Goal: Task Accomplishment & Management: Use online tool/utility

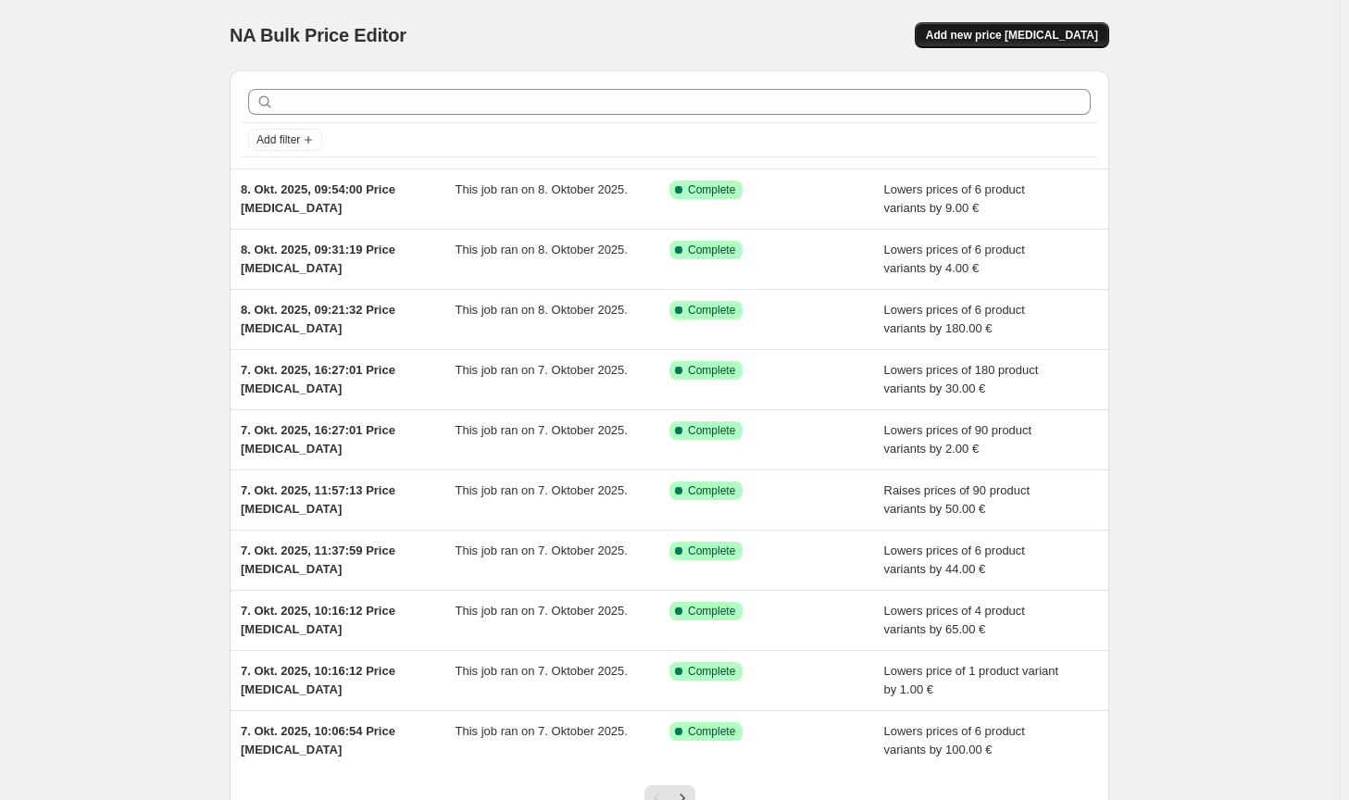
click at [1079, 31] on span "Add new price [MEDICAL_DATA]" at bounding box center [1012, 35] width 172 height 15
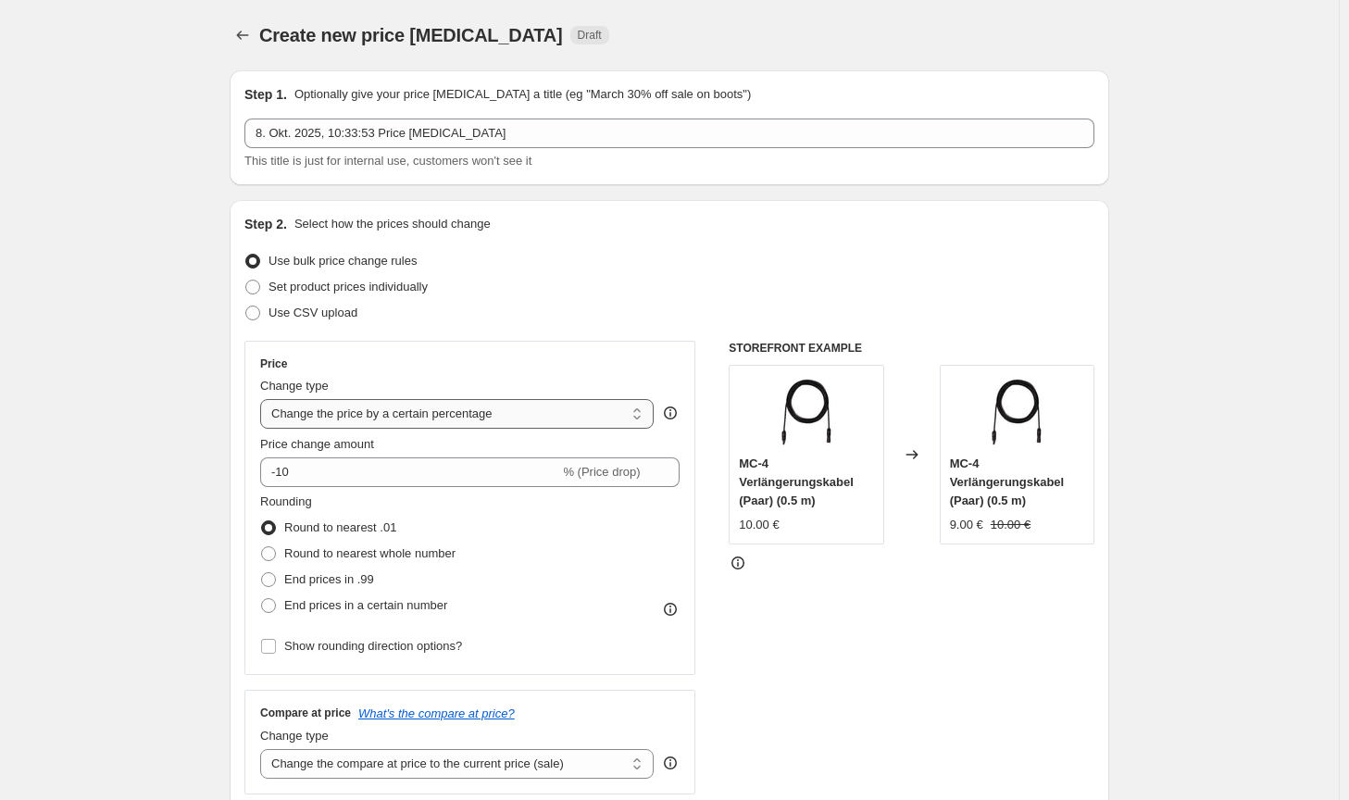
click at [509, 419] on select "Change the price to a certain amount Change the price by a certain amount Chang…" at bounding box center [457, 414] width 394 height 30
select select "by"
click at [264, 399] on select "Change the price to a certain amount Change the price by a certain amount Chang…" at bounding box center [457, 414] width 394 height 30
type input "-10.00"
click at [377, 555] on span "Round to nearest whole number" at bounding box center [369, 553] width 171 height 14
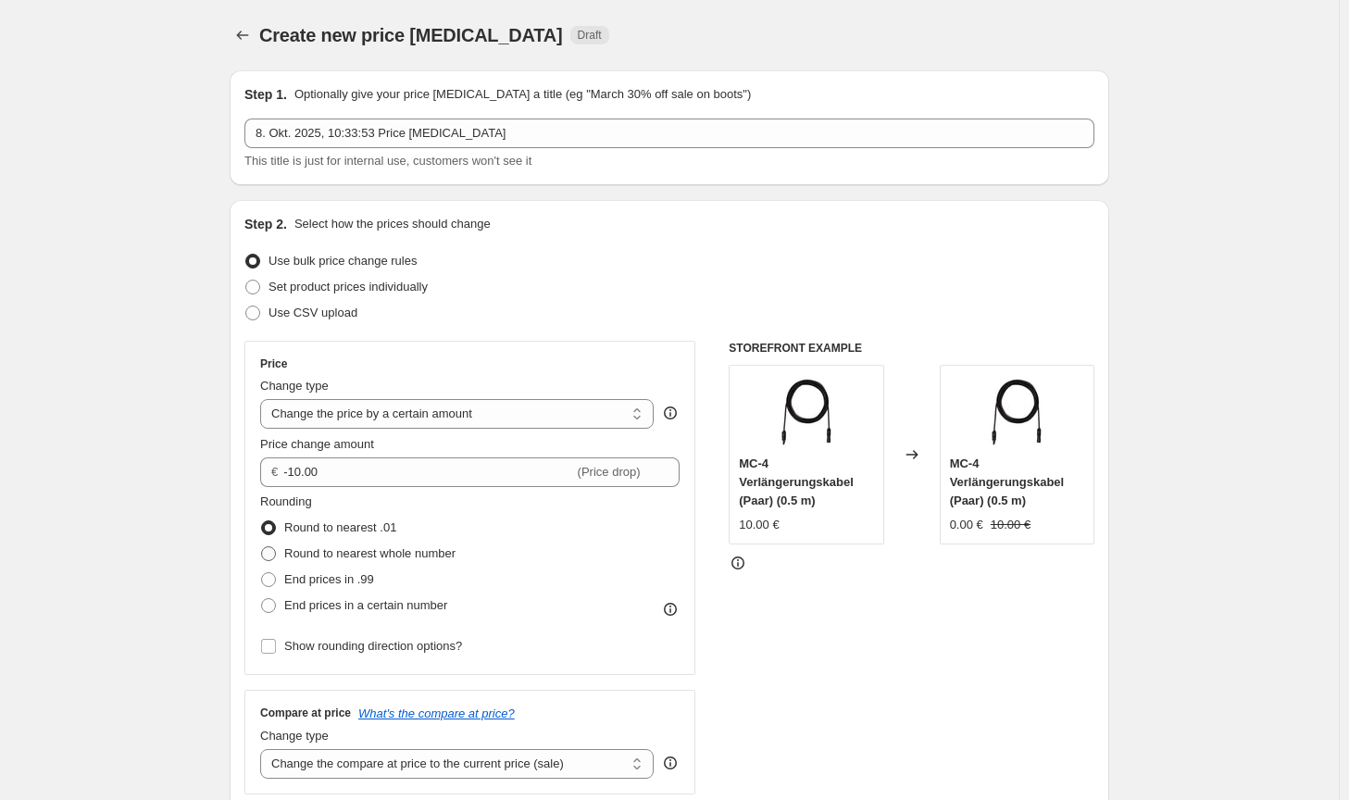
click at [262, 547] on input "Round to nearest whole number" at bounding box center [261, 546] width 1 height 1
radio input "true"
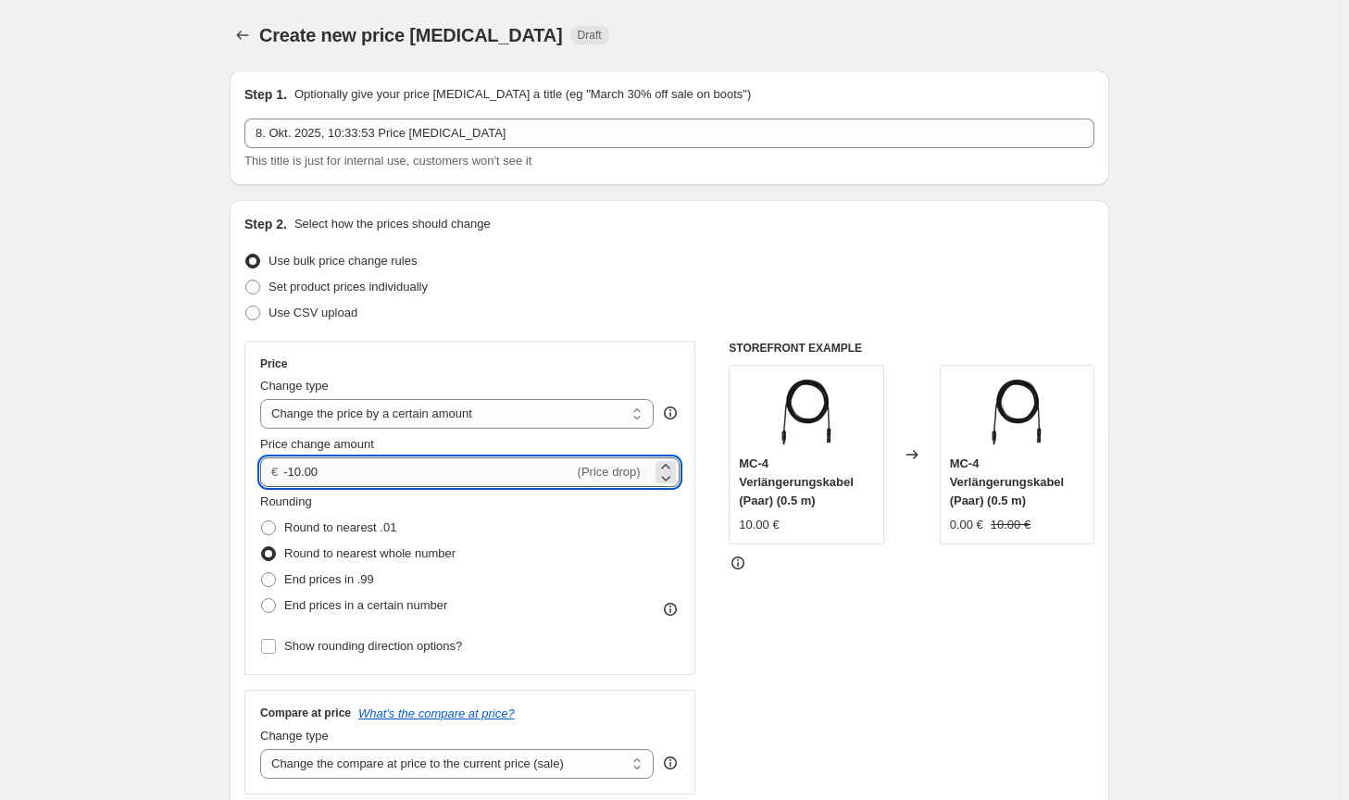
drag, startPoint x: 336, startPoint y: 482, endPoint x: 301, endPoint y: 472, distance: 36.4
click at [301, 472] on input "-10.00" at bounding box center [428, 472] width 290 height 30
type input "-1.00"
click at [844, 703] on div "STOREFRONT EXAMPLE MC-4 Verlängerungskabel (Paar) (0.5 m) 10.00 € Changed to MC…" at bounding box center [912, 568] width 366 height 454
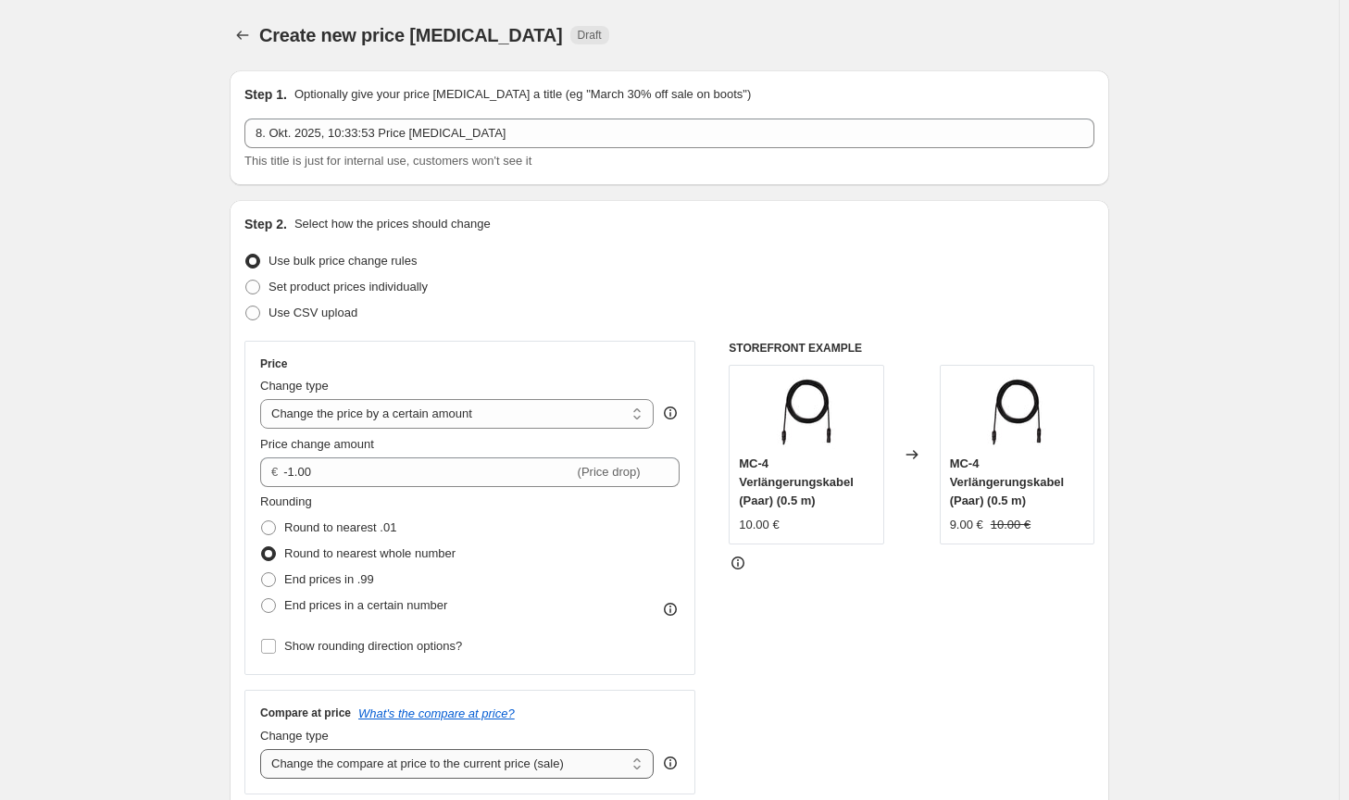
drag, startPoint x: 587, startPoint y: 764, endPoint x: 545, endPoint y: 762, distance: 42.6
click at [587, 764] on select "Change the compare at price to the current price (sale) Change the compare at p…" at bounding box center [457, 764] width 394 height 30
select select "no_change"
click at [264, 749] on select "Change the compare at price to the current price (sale) Change the compare at p…" at bounding box center [457, 764] width 394 height 30
click at [813, 696] on div "STOREFRONT EXAMPLE MC-4 Verlängerungskabel (Paar) (0.5 m) 10.00 € Changed to MC…" at bounding box center [912, 568] width 366 height 454
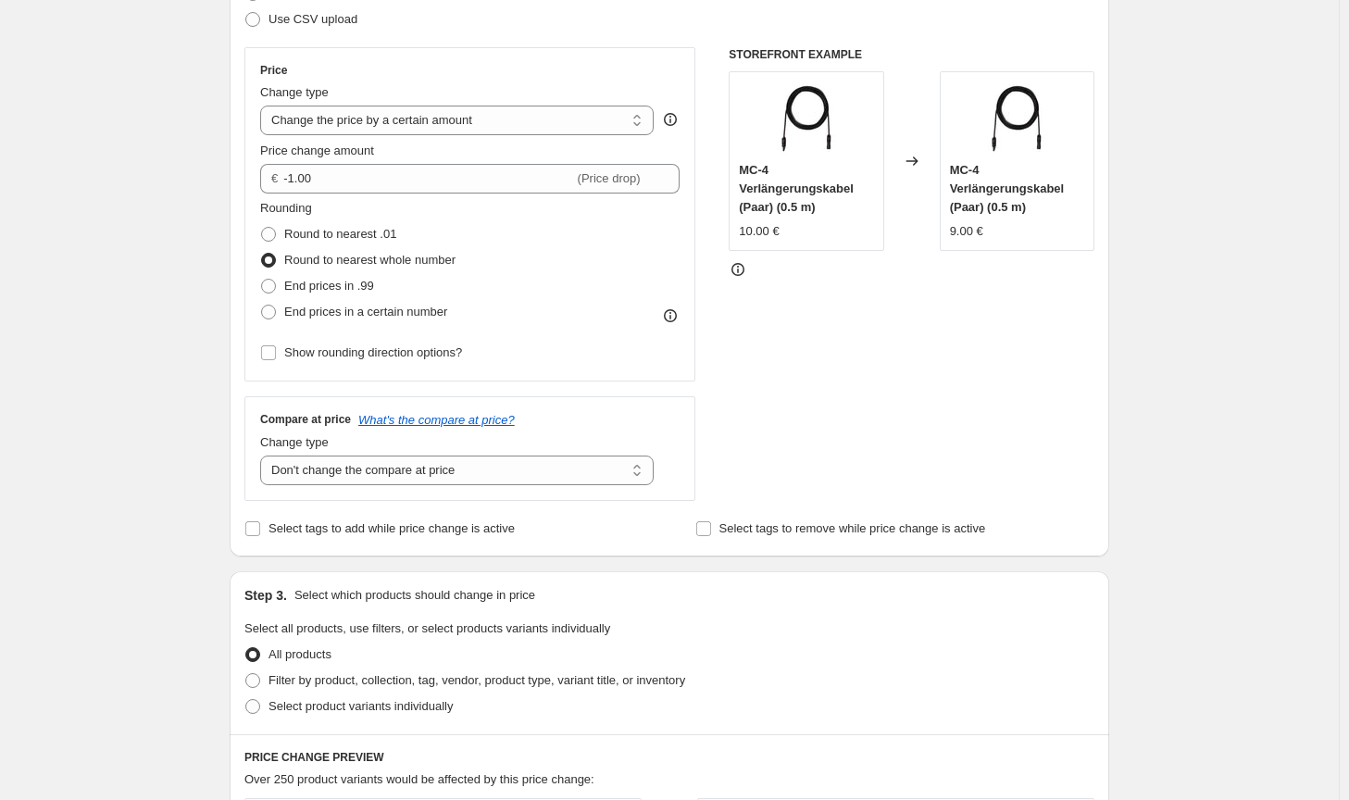
scroll to position [463, 0]
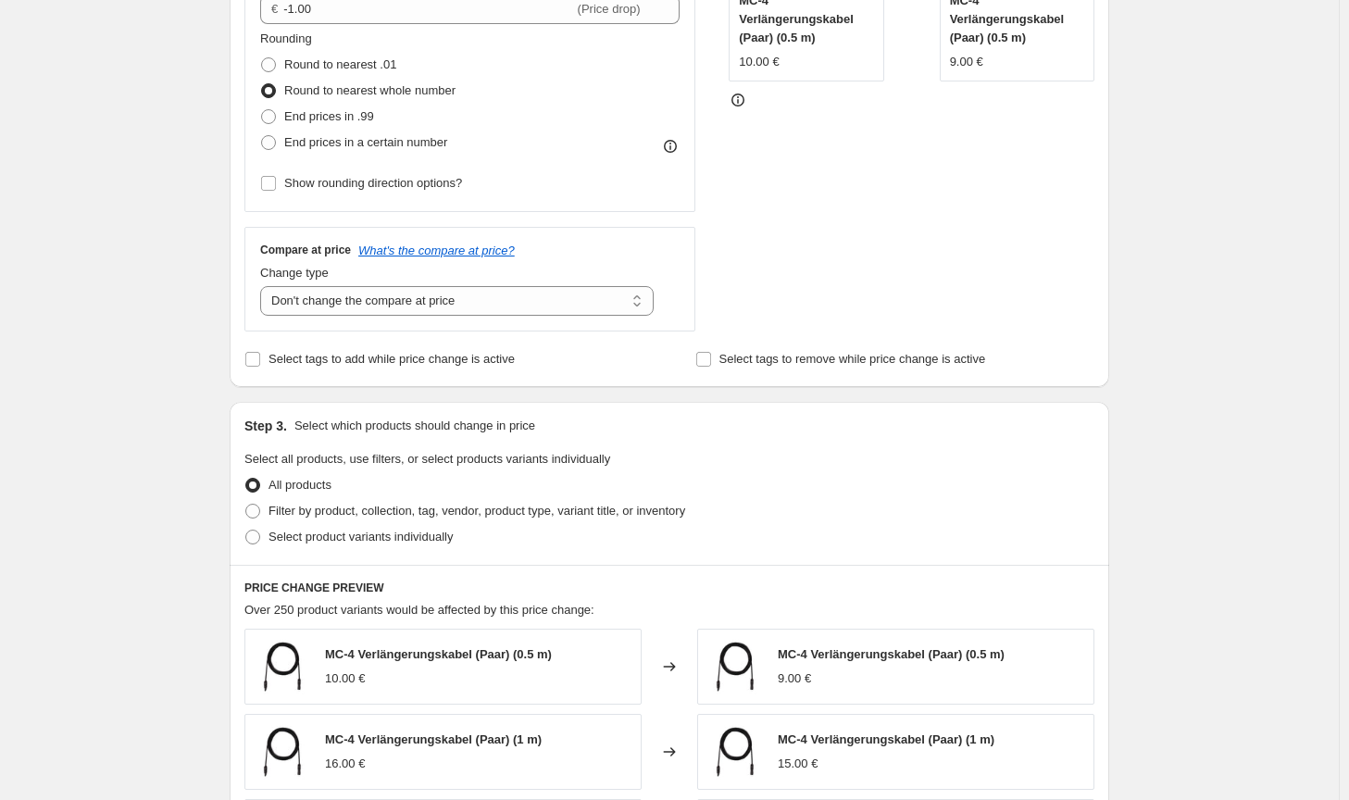
click at [651, 495] on div "All products" at bounding box center [669, 485] width 850 height 26
click at [654, 510] on span "Filter by product, collection, tag, vendor, product type, variant title, or inv…" at bounding box center [477, 511] width 417 height 14
click at [246, 505] on input "Filter by product, collection, tag, vendor, product type, variant title, or inv…" at bounding box center [245, 504] width 1 height 1
radio input "true"
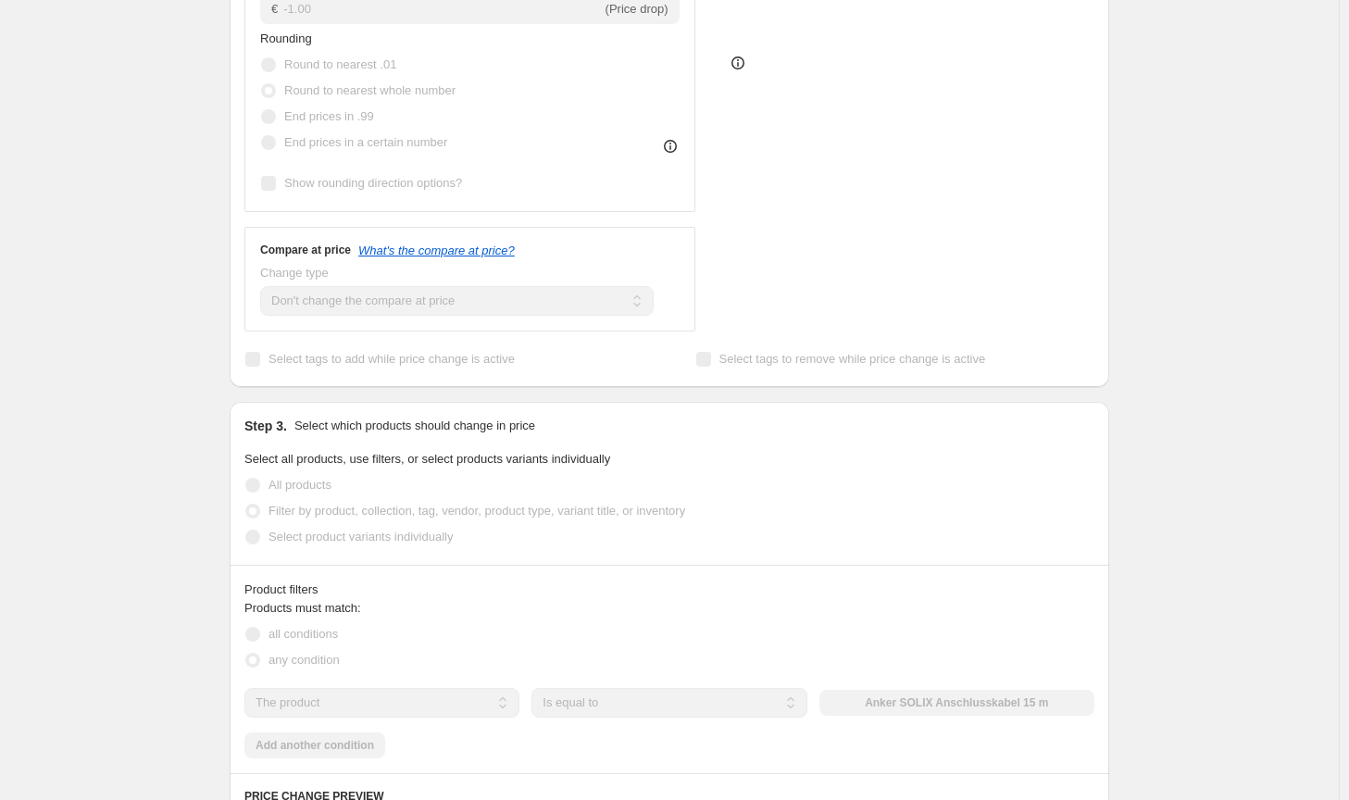
click at [892, 697] on div "The product The product's collection The product's tag The product's vendor The…" at bounding box center [669, 703] width 850 height 30
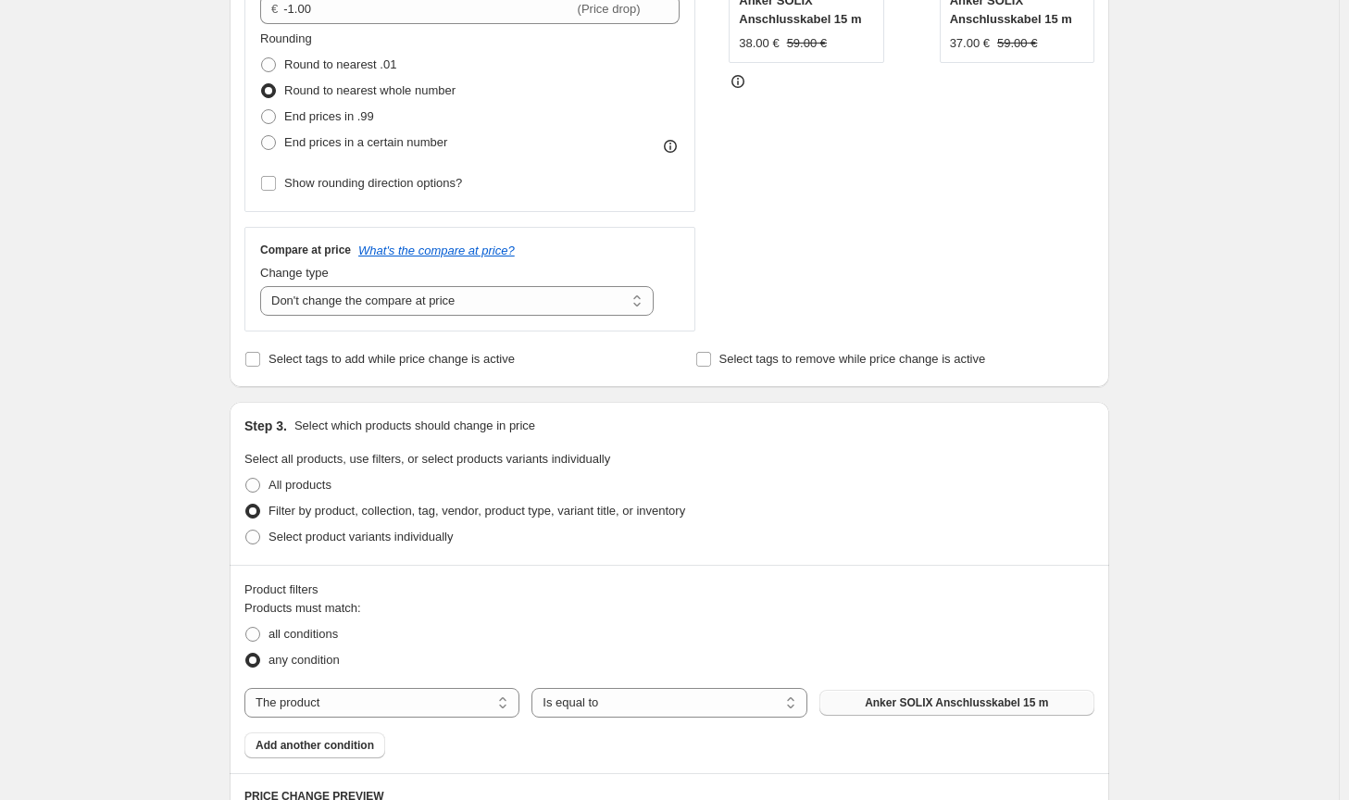
click at [890, 699] on span "Anker SOLIX Anschlusskabel 15 m" at bounding box center [956, 702] width 183 height 15
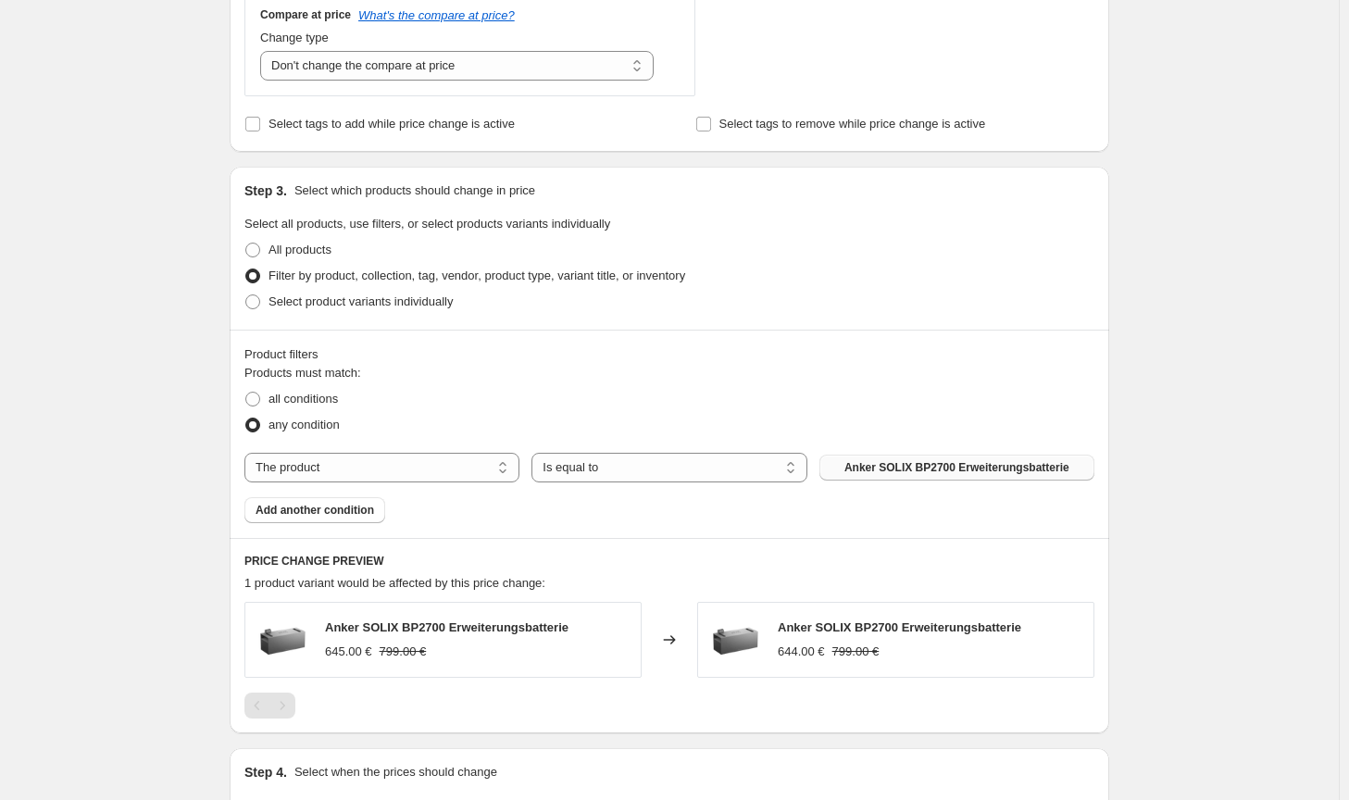
scroll to position [919, 0]
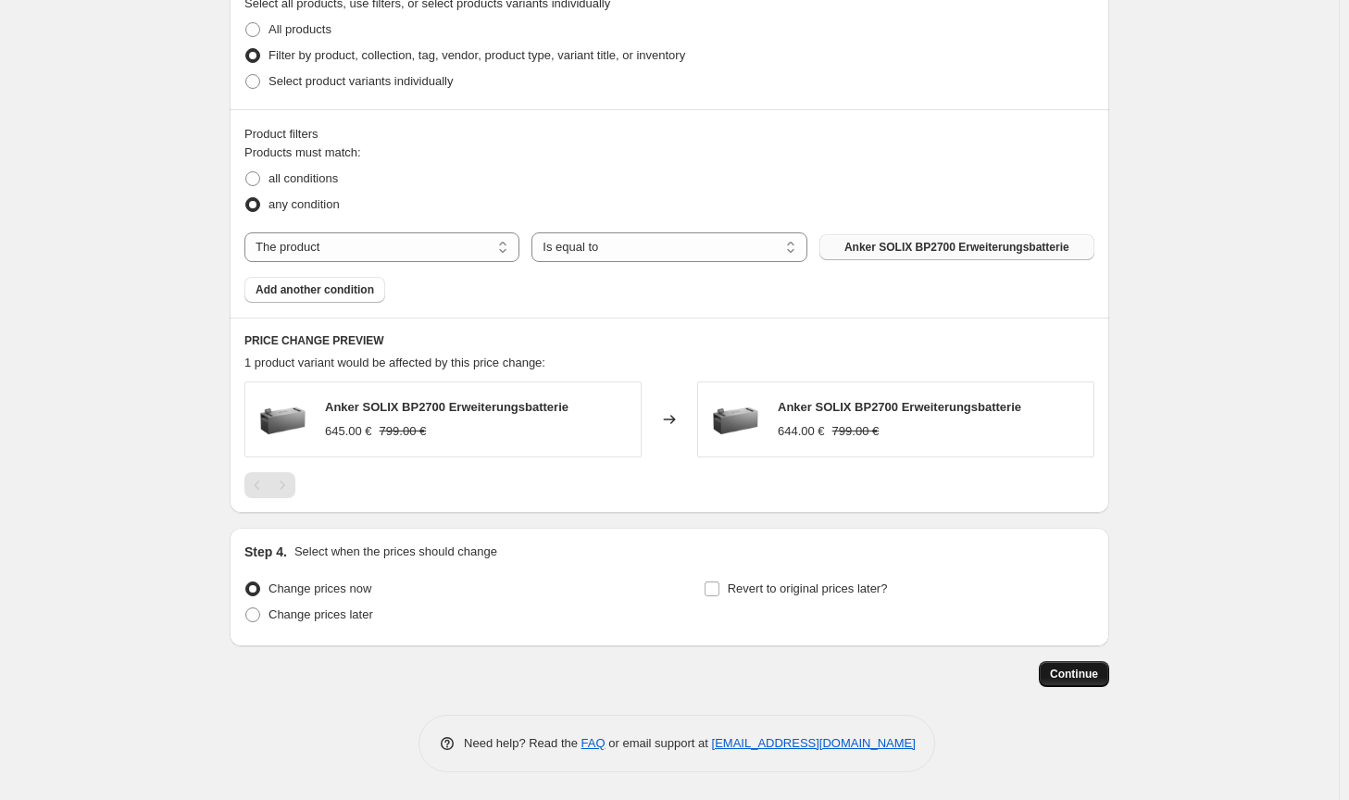
click at [1055, 680] on button "Continue" at bounding box center [1074, 674] width 70 height 26
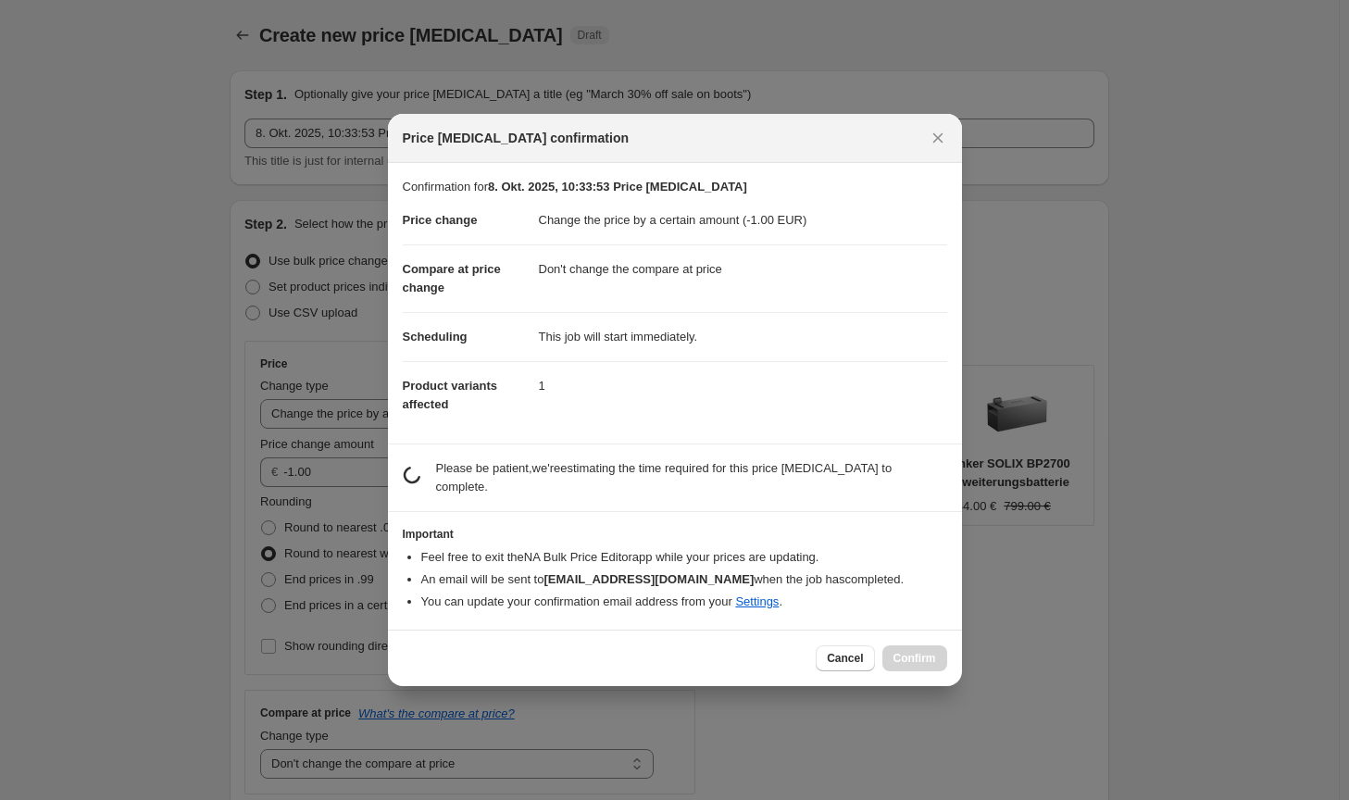
scroll to position [0, 0]
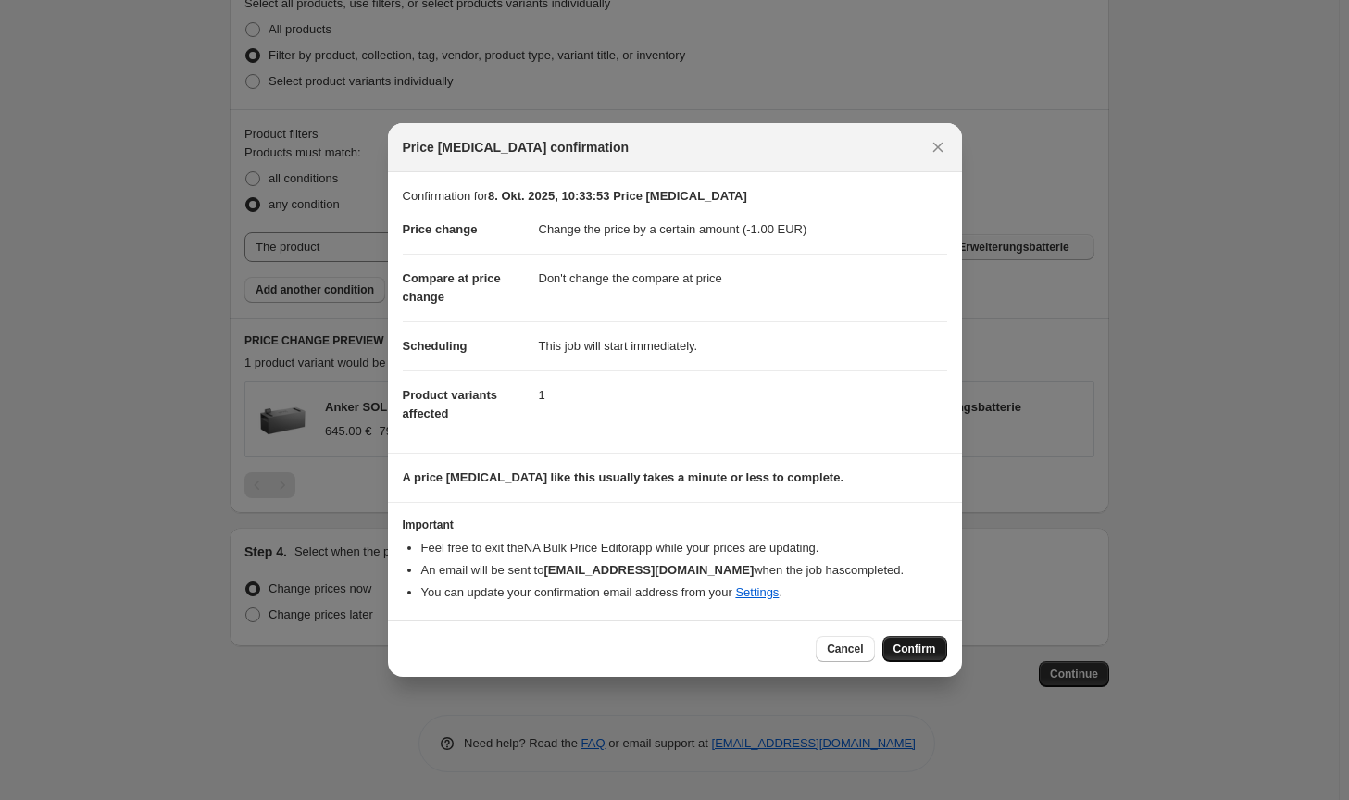
click at [920, 642] on span "Confirm" at bounding box center [915, 649] width 43 height 15
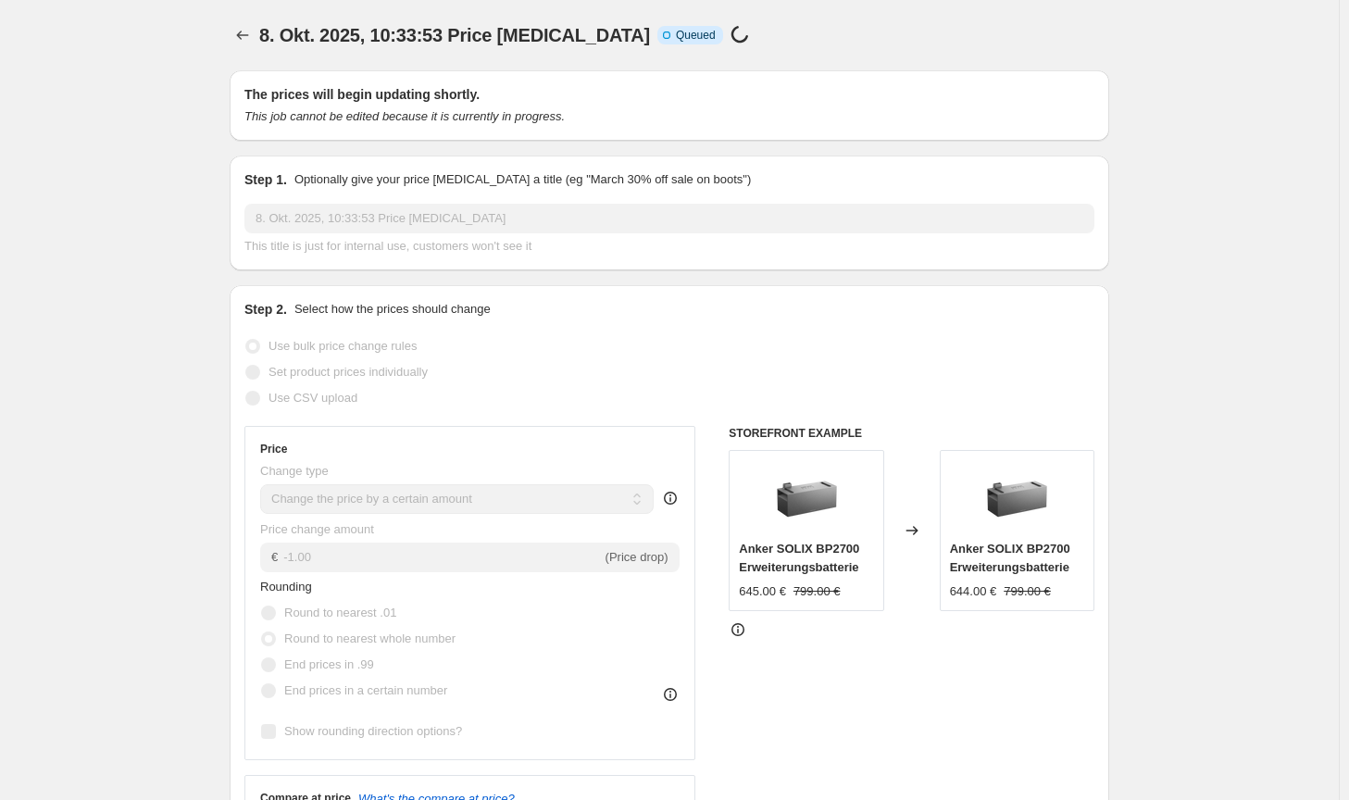
scroll to position [919, 0]
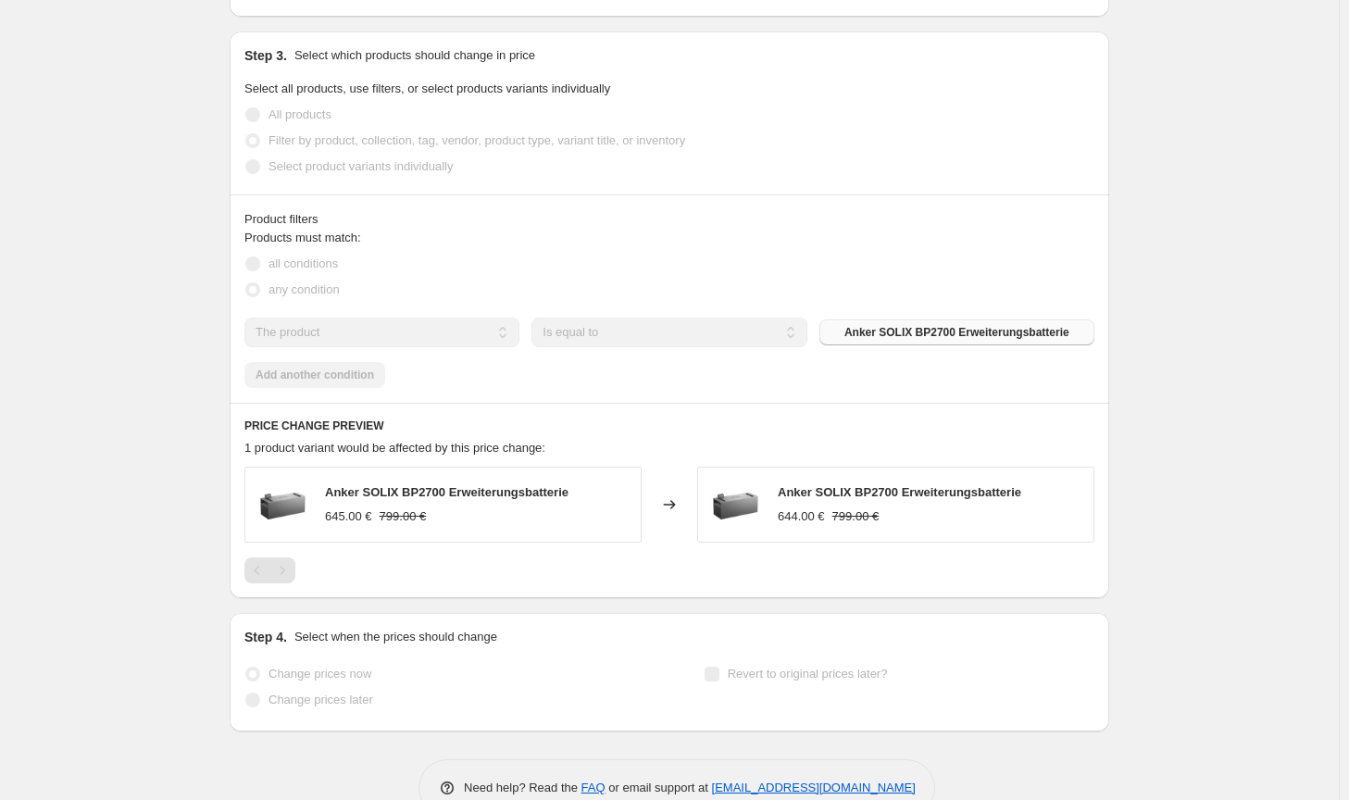
select select "by"
select select "no_change"
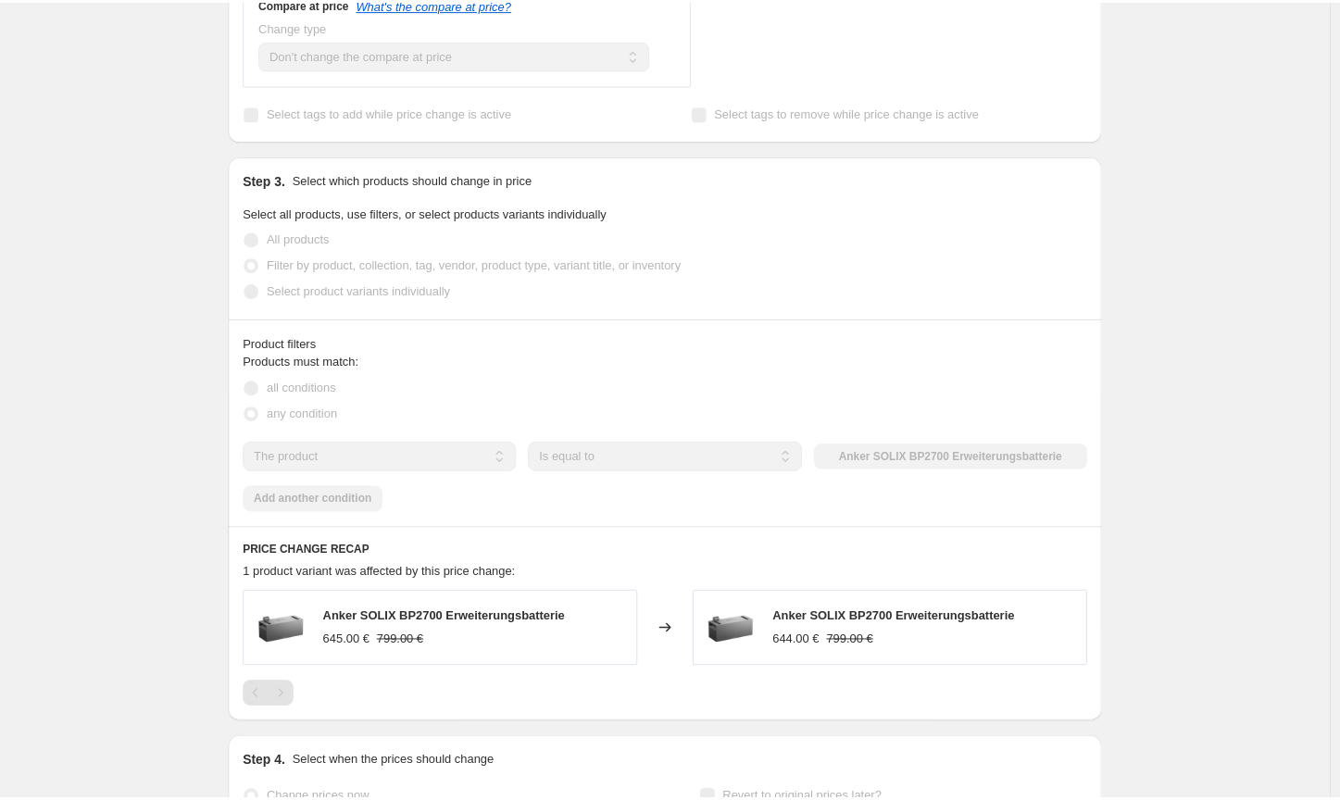
scroll to position [0, 0]
